Goal: Transaction & Acquisition: Purchase product/service

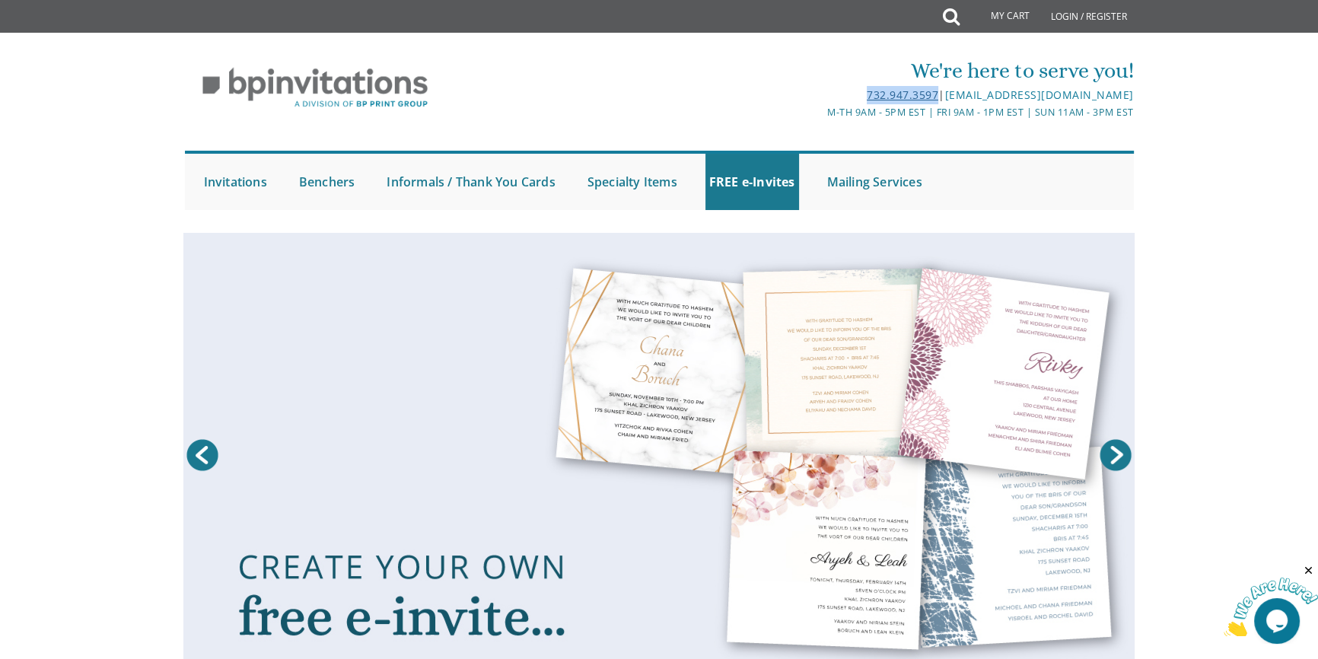
drag, startPoint x: 852, startPoint y: 96, endPoint x: 928, endPoint y: 99, distance: 76.1
click at [928, 99] on div "732.947.3597 | [EMAIL_ADDRESS][DOMAIN_NAME]" at bounding box center [817, 95] width 632 height 18
click at [835, 89] on div "732.947.3597 | [EMAIL_ADDRESS][DOMAIN_NAME]" at bounding box center [817, 95] width 632 height 18
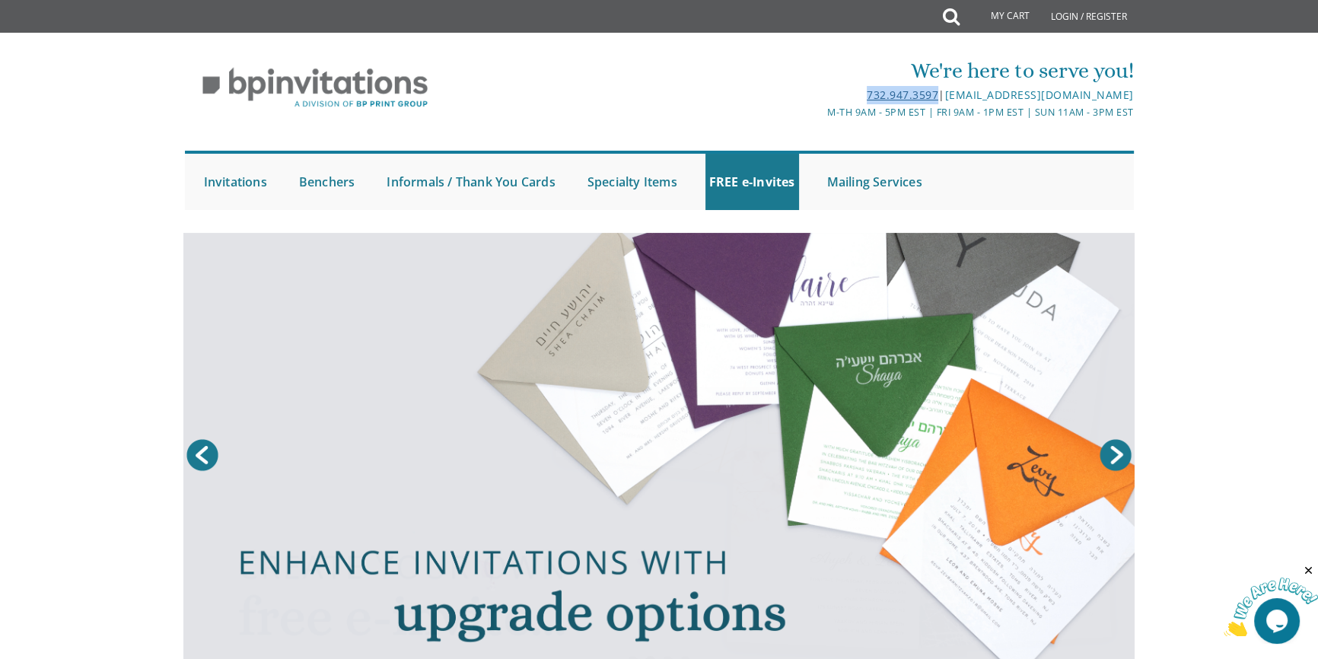
drag, startPoint x: 852, startPoint y: 94, endPoint x: 928, endPoint y: 92, distance: 76.1
click at [928, 92] on div "732.947.3597 | [EMAIL_ADDRESS][DOMAIN_NAME]" at bounding box center [817, 95] width 632 height 18
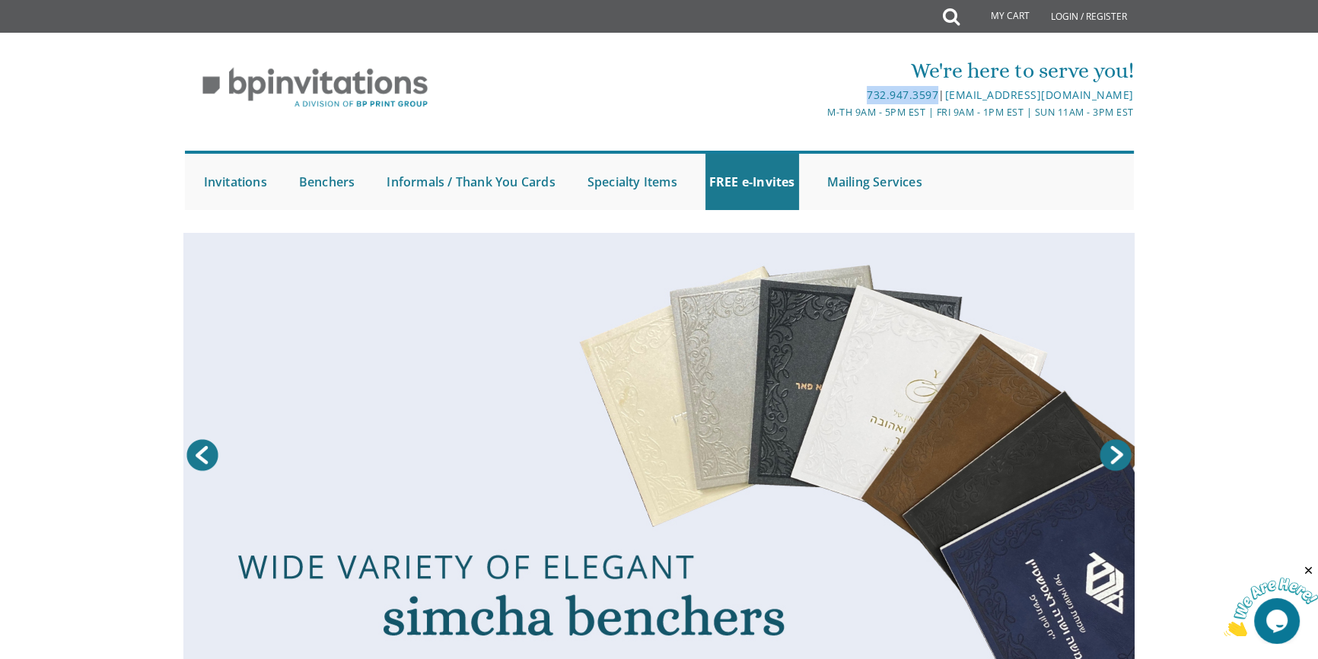
click at [804, 93] on div "732.947.3597 | [EMAIL_ADDRESS][DOMAIN_NAME]" at bounding box center [817, 95] width 632 height 18
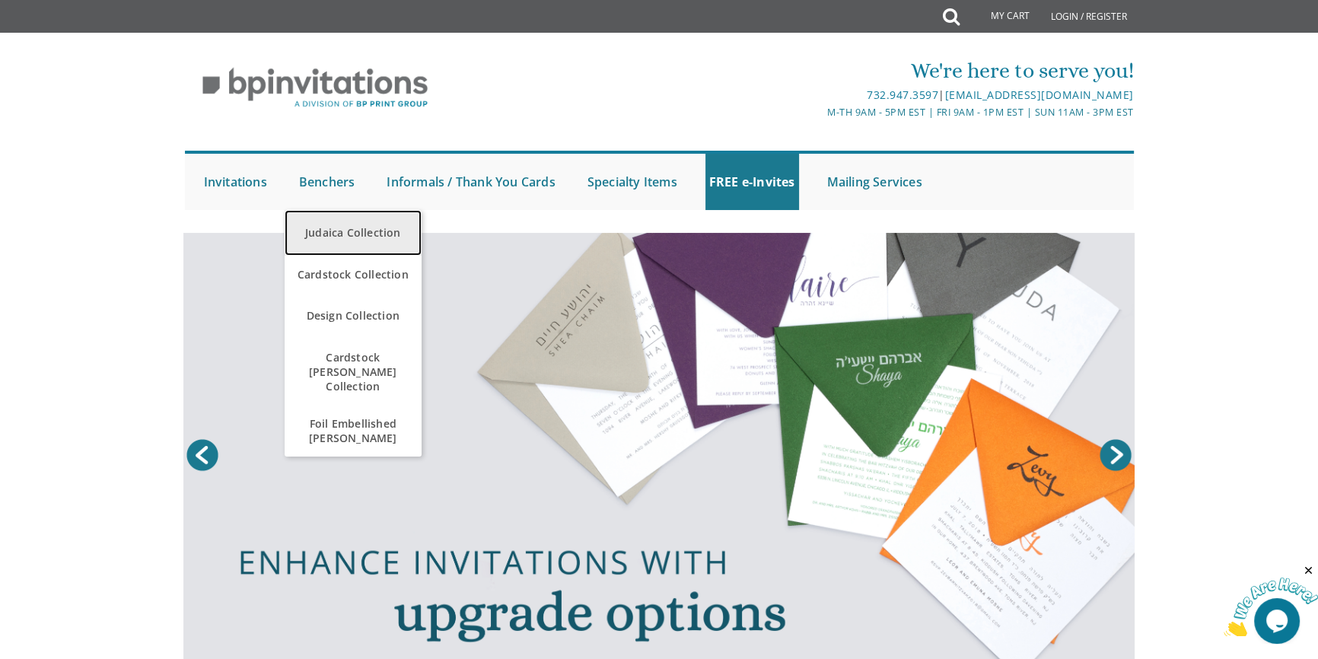
click at [332, 227] on link "Judaica Collection" at bounding box center [353, 233] width 137 height 46
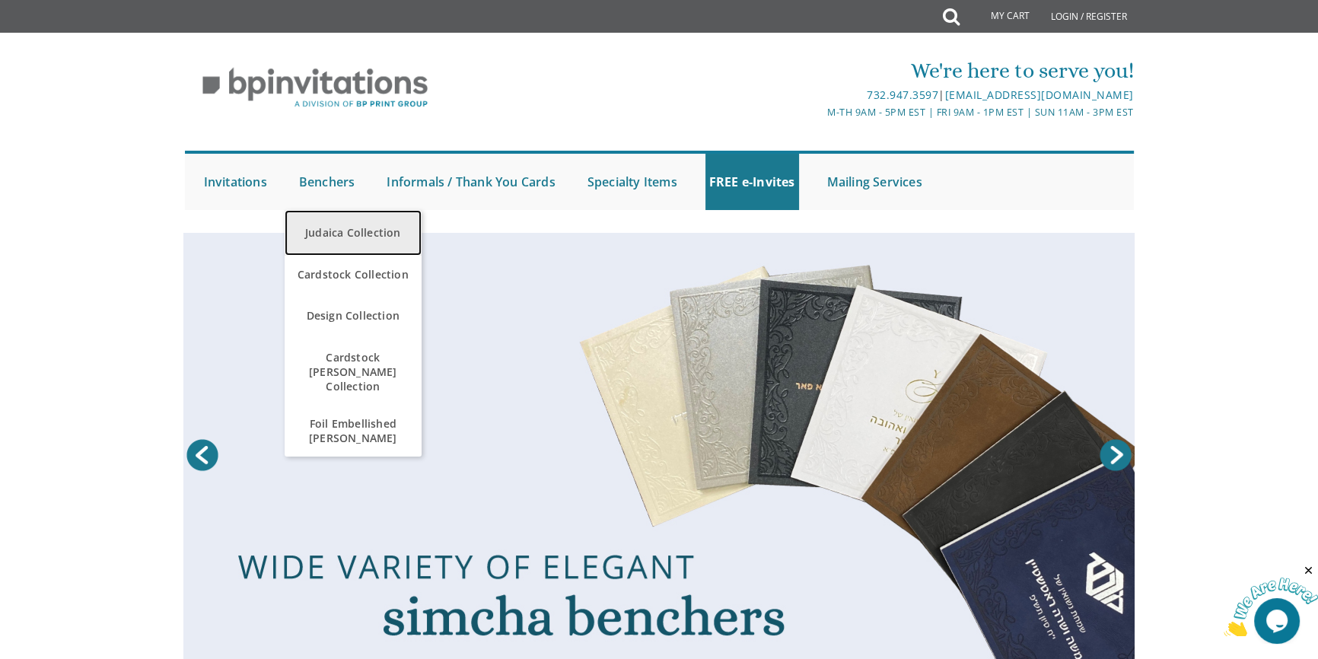
click at [368, 236] on link "Judaica Collection" at bounding box center [353, 233] width 137 height 46
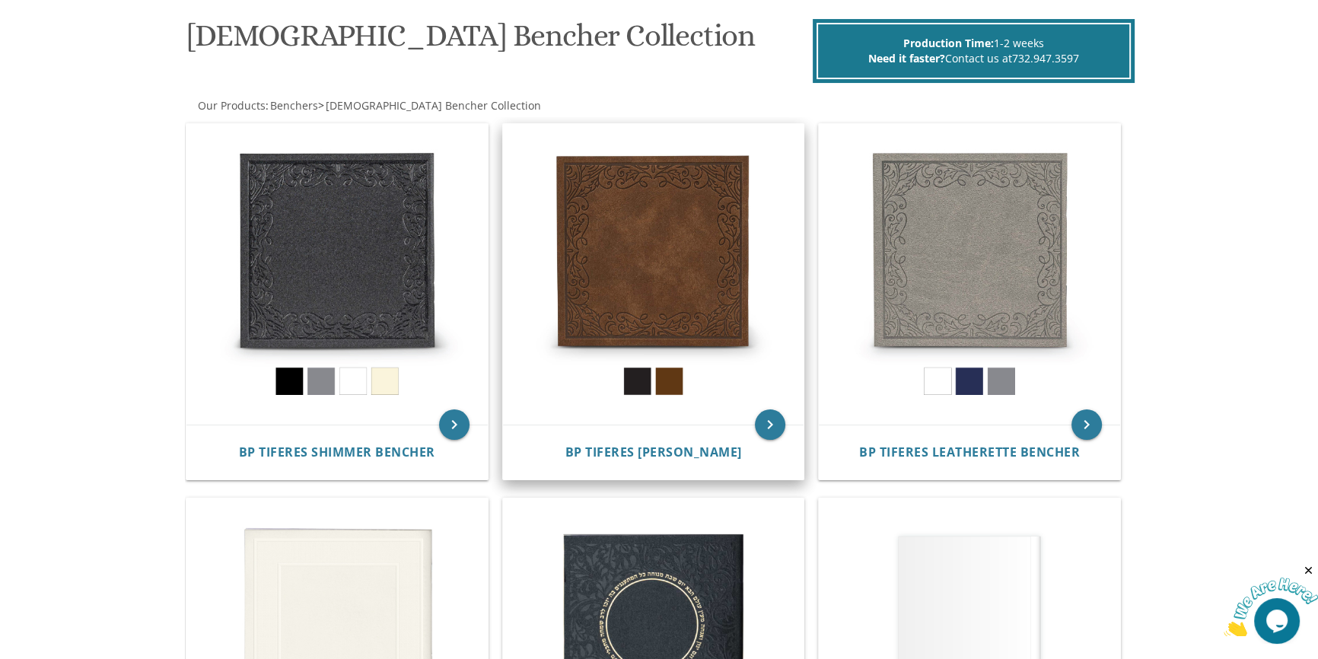
scroll to position [207, 0]
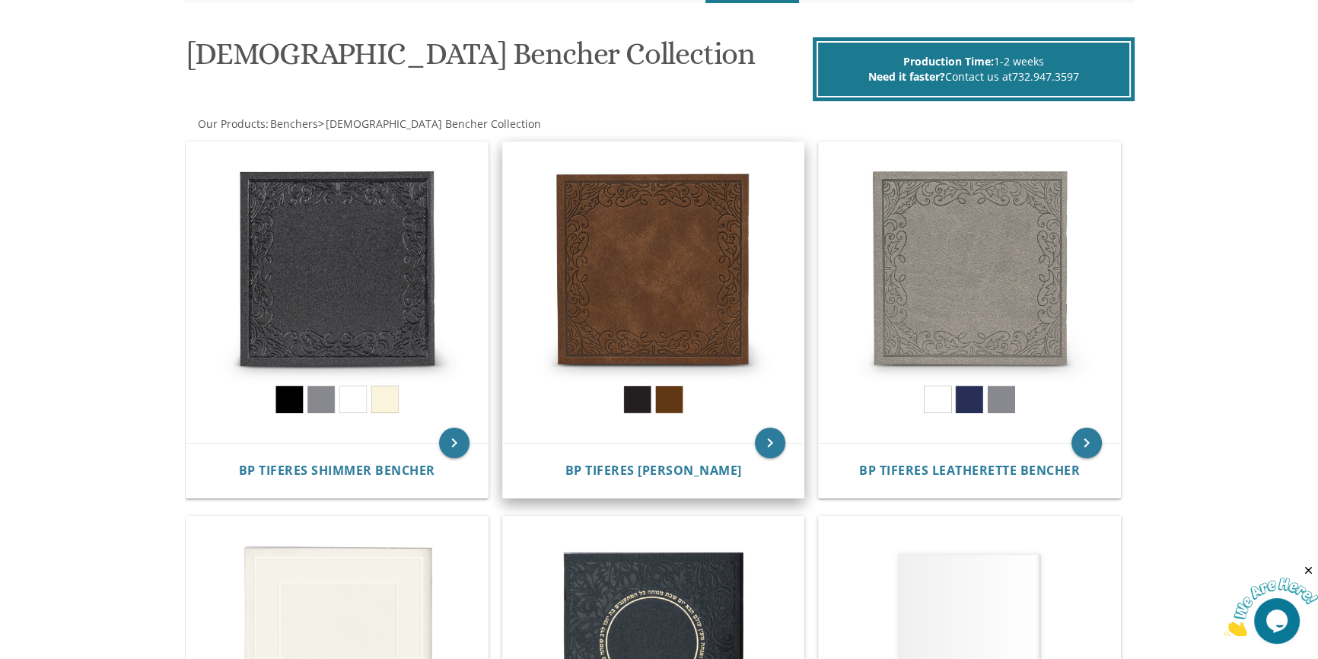
click at [645, 249] on img at bounding box center [653, 292] width 301 height 301
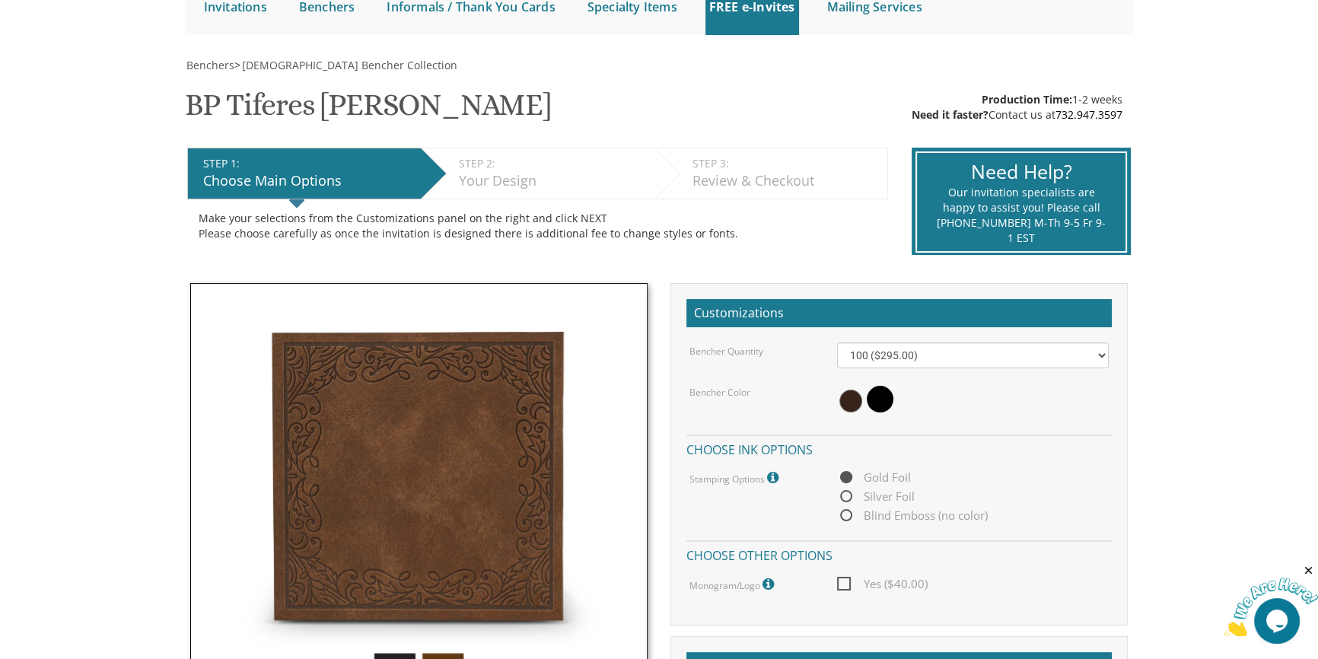
scroll to position [276, 0]
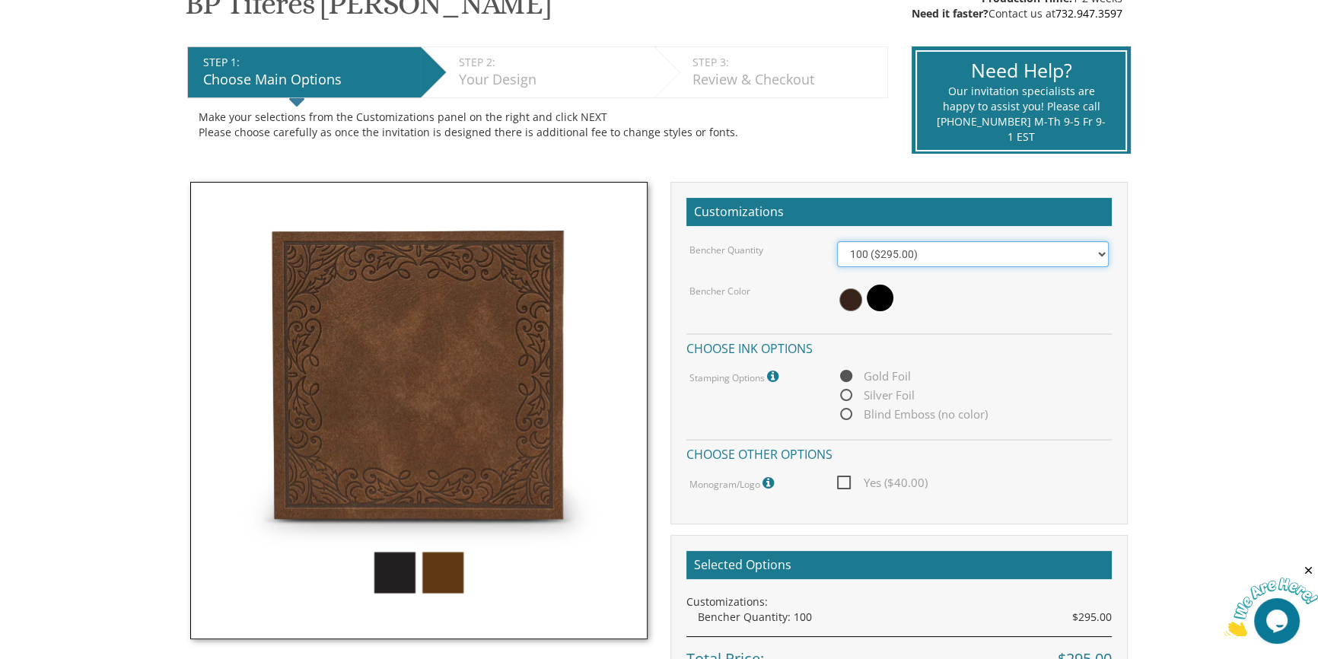
click at [944, 251] on select "100 ($295.00) 200 ($590.00) 300 ($885.00) 400 ($1,180.00) 500 ($1,475.00)" at bounding box center [973, 254] width 272 height 26
click at [1007, 254] on select "100 ($295.00) 200 ($590.00) 300 ($885.00) 400 ($1,180.00) 500 ($1,475.00)" at bounding box center [973, 254] width 272 height 26
click at [1155, 253] on body "My Cart {{shoppingcart.totalQuantityDisplay}} Total: {{shoppingcart.subtotal}} …" at bounding box center [659, 461] width 1318 height 1475
